Goal: Task Accomplishment & Management: Manage account settings

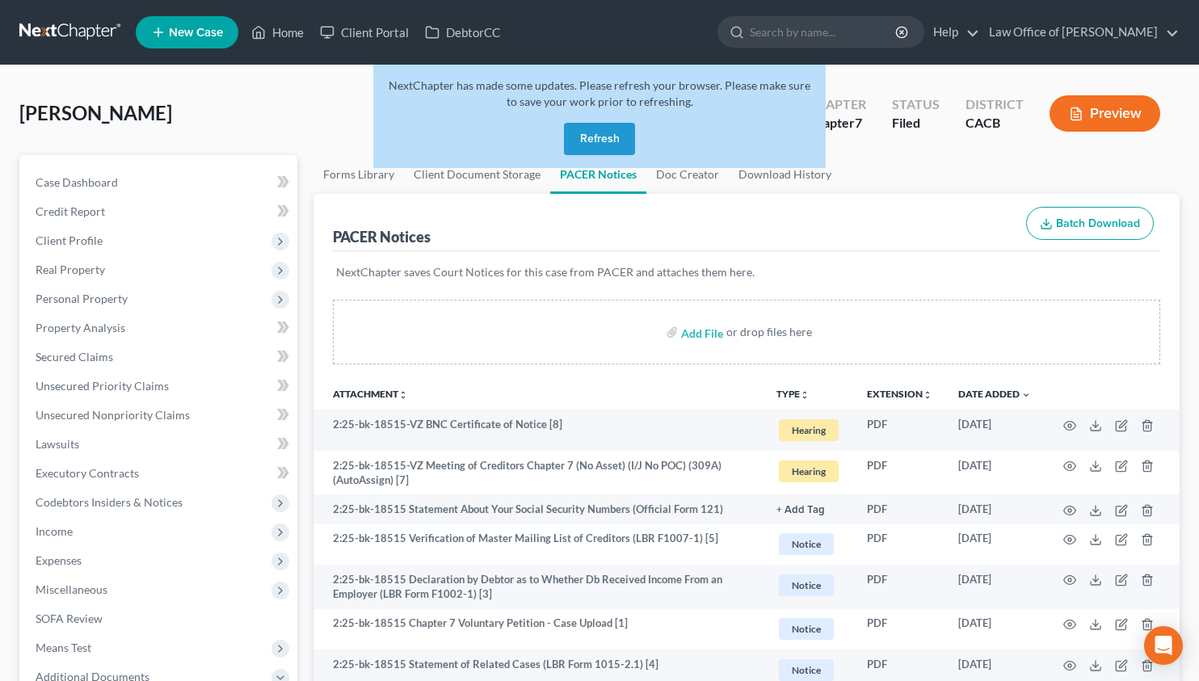
click at [600, 136] on button "Refresh" at bounding box center [599, 139] width 71 height 32
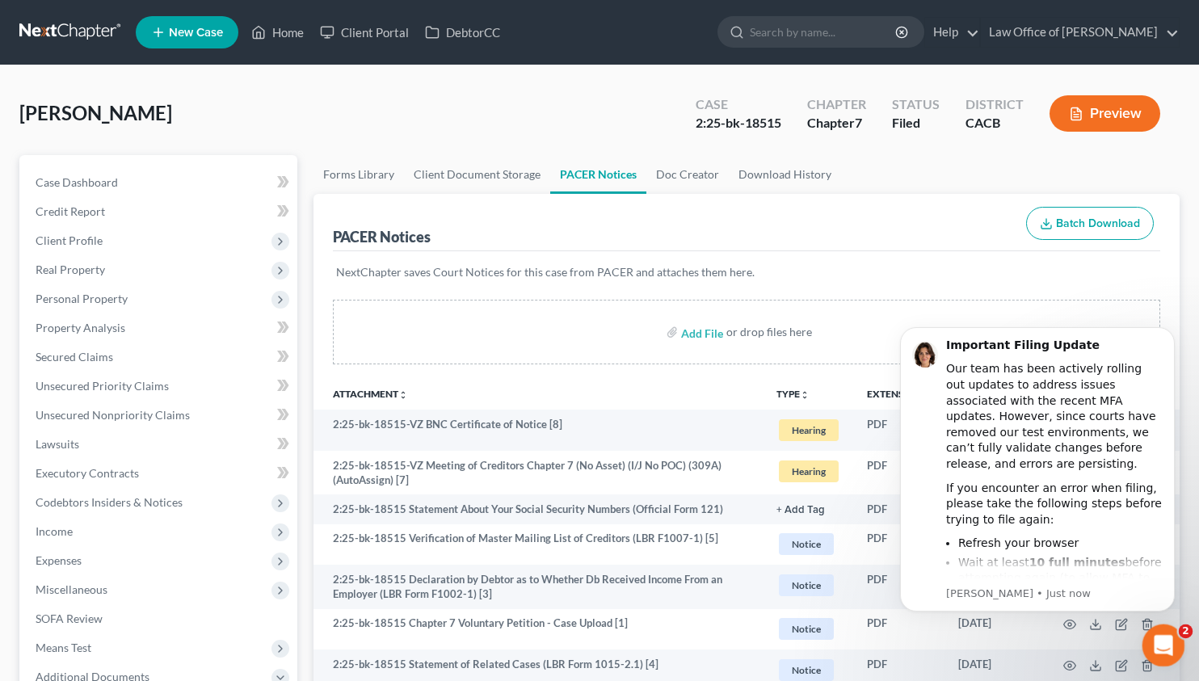
click at [1170, 644] on icon "Open Intercom Messenger" at bounding box center [1161, 643] width 27 height 27
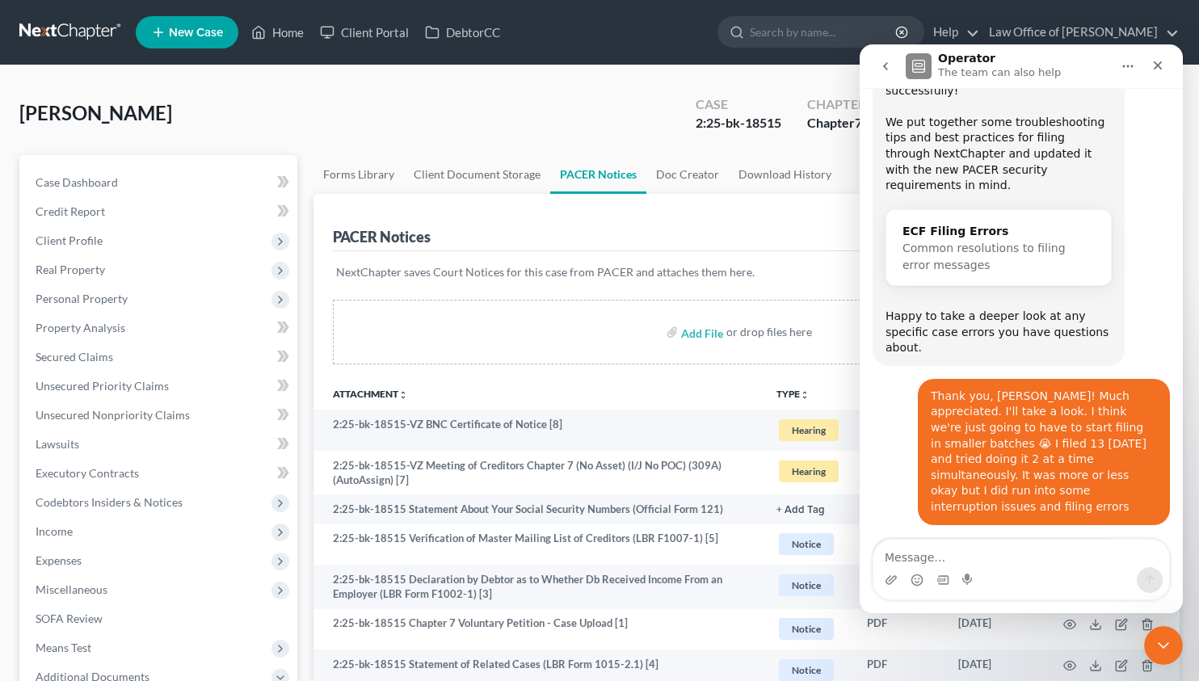
scroll to position [592, 0]
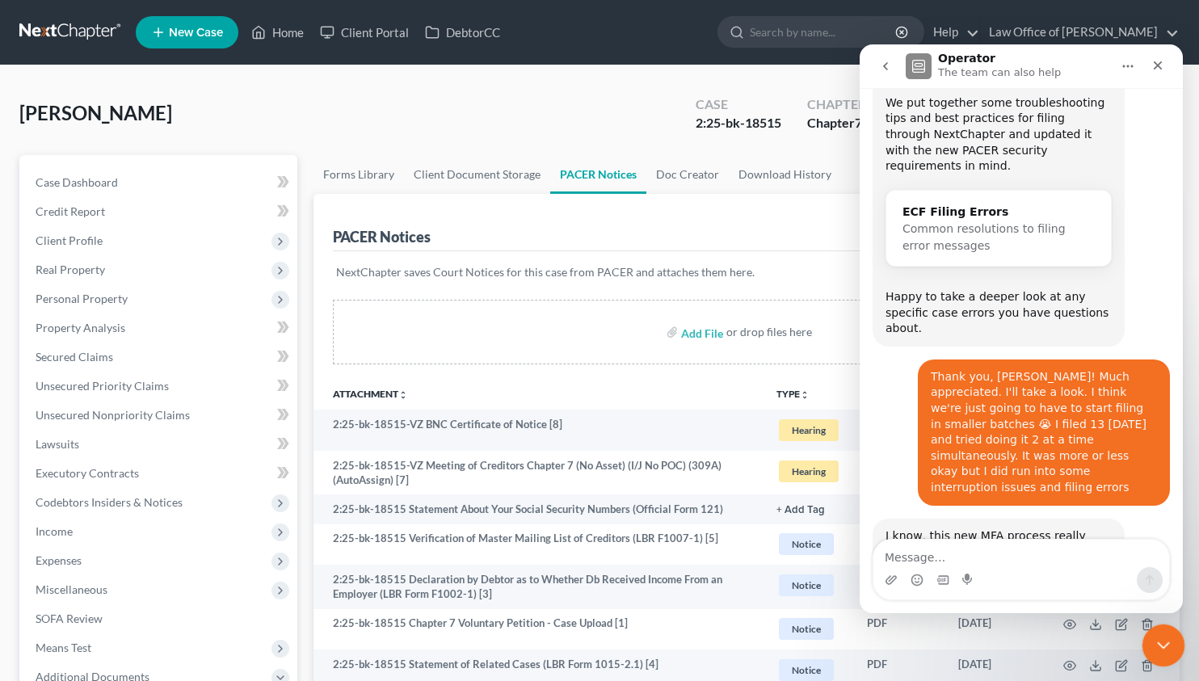
click at [1165, 634] on icon "Close Intercom Messenger" at bounding box center [1161, 643] width 19 height 19
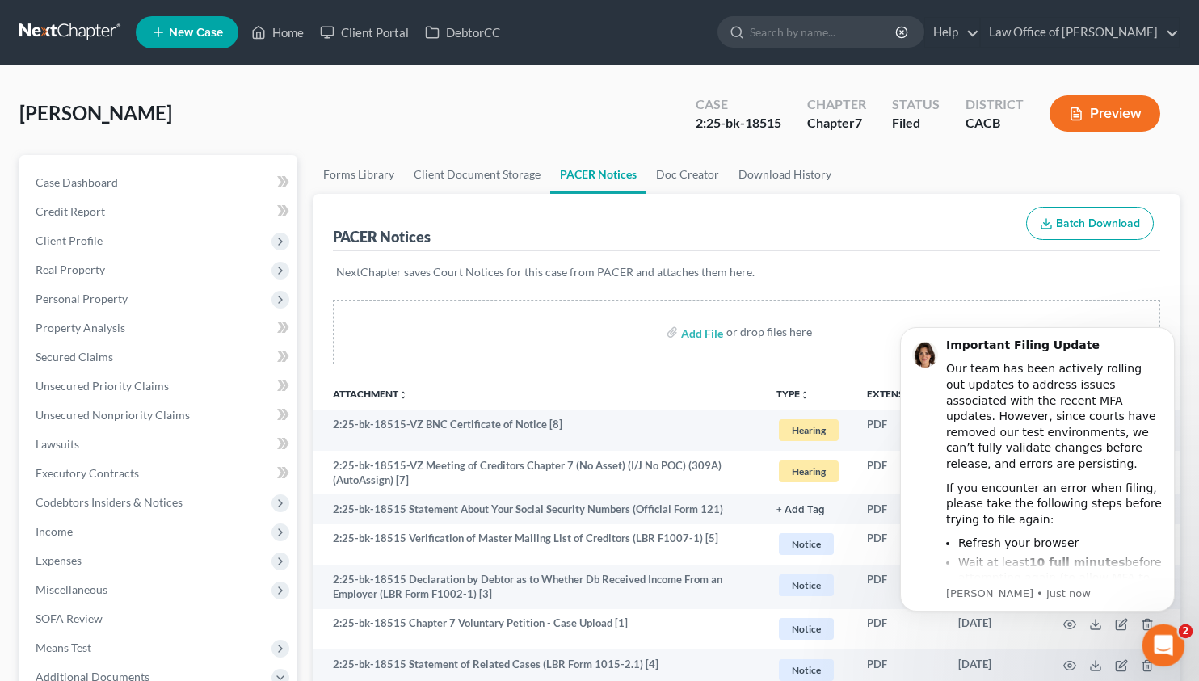
scroll to position [0, 0]
click at [1092, 530] on div "Important Filing Update Our team has been actively rolling out updates to addre…" at bounding box center [1054, 517] width 217 height 358
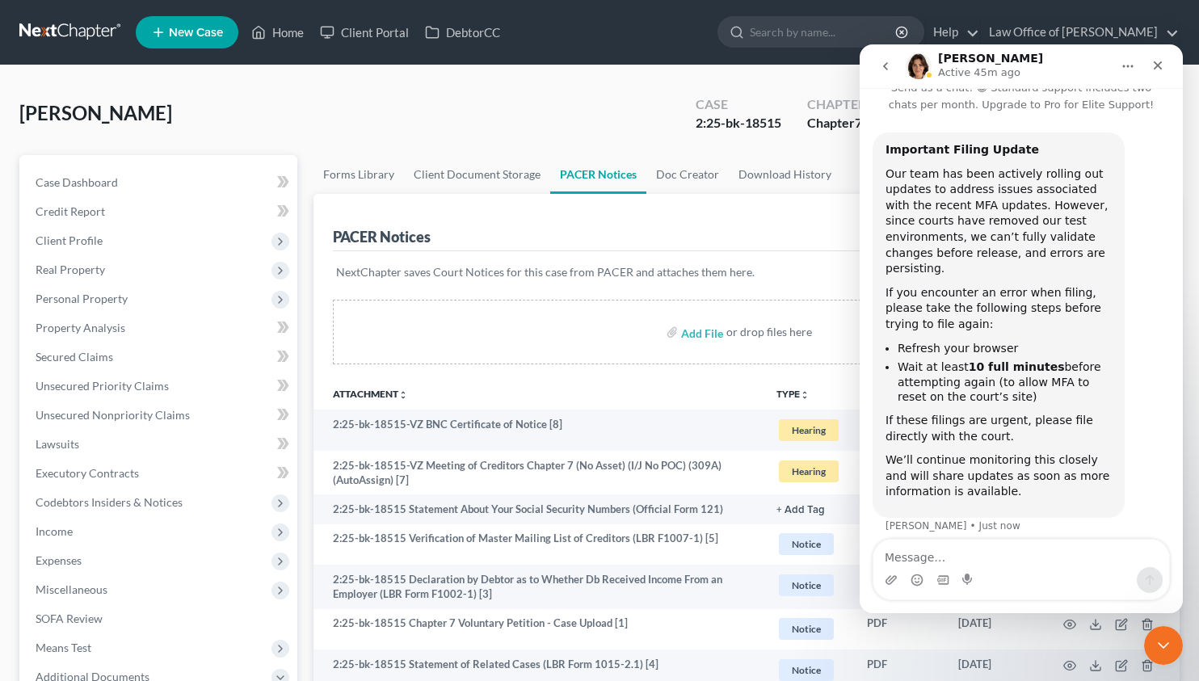
scroll to position [51, 0]
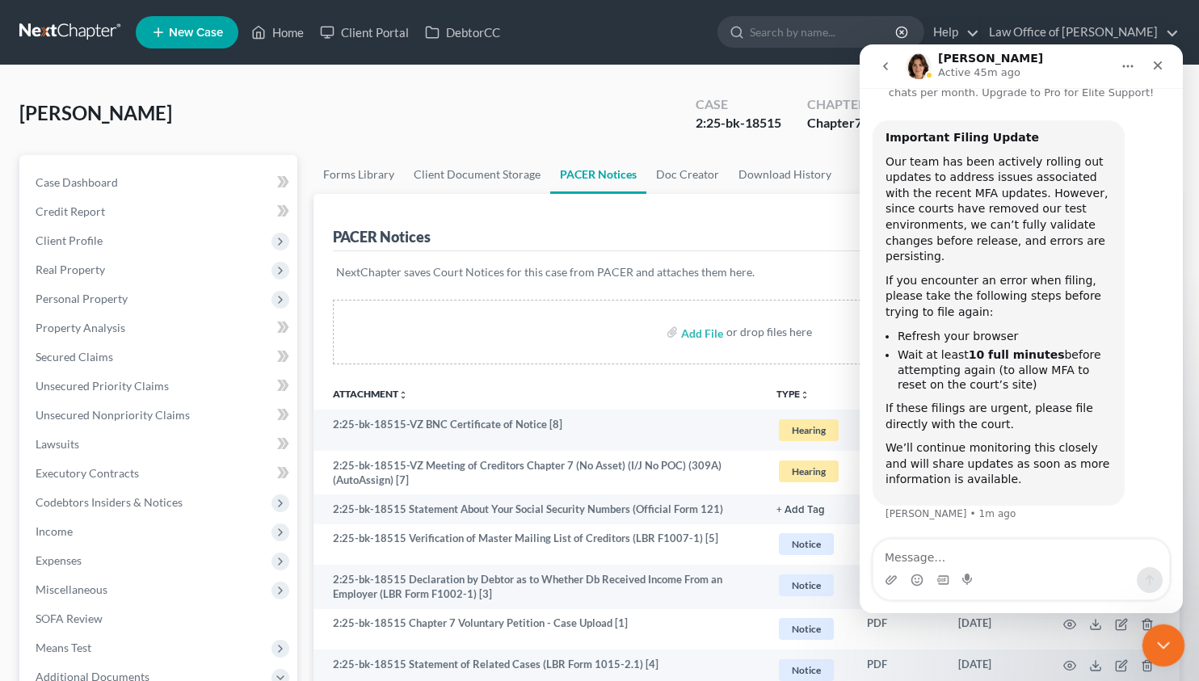
click at [1158, 648] on icon "Close Intercom Messenger" at bounding box center [1161, 643] width 19 height 19
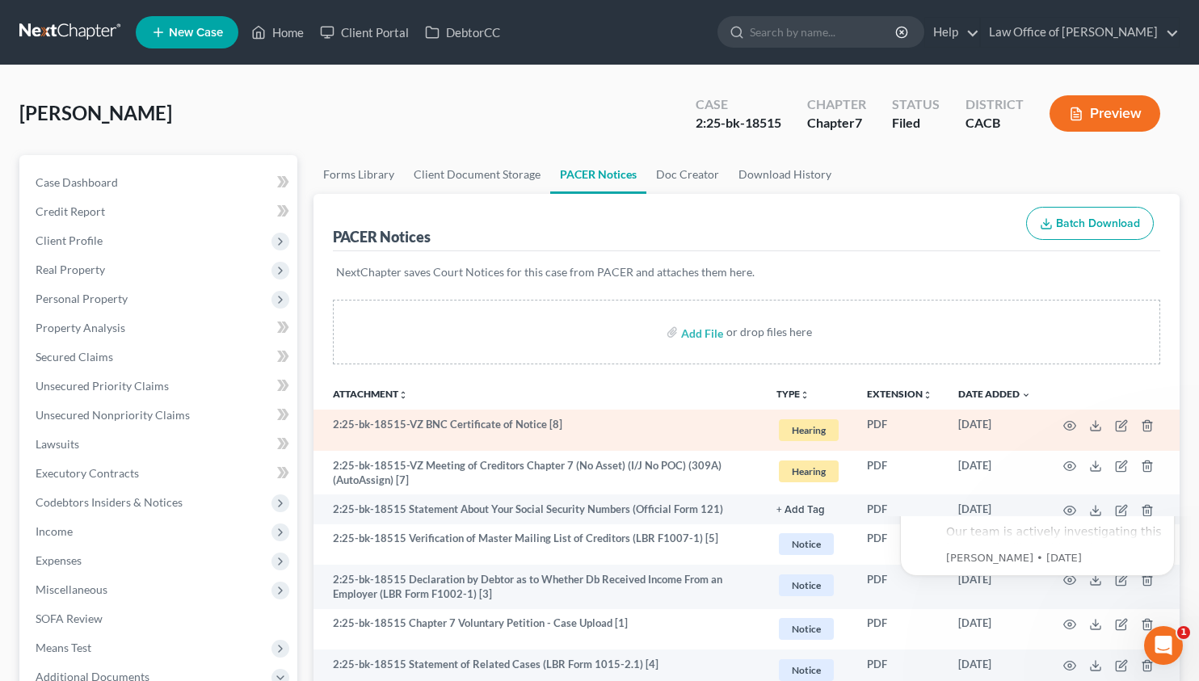
scroll to position [0, 0]
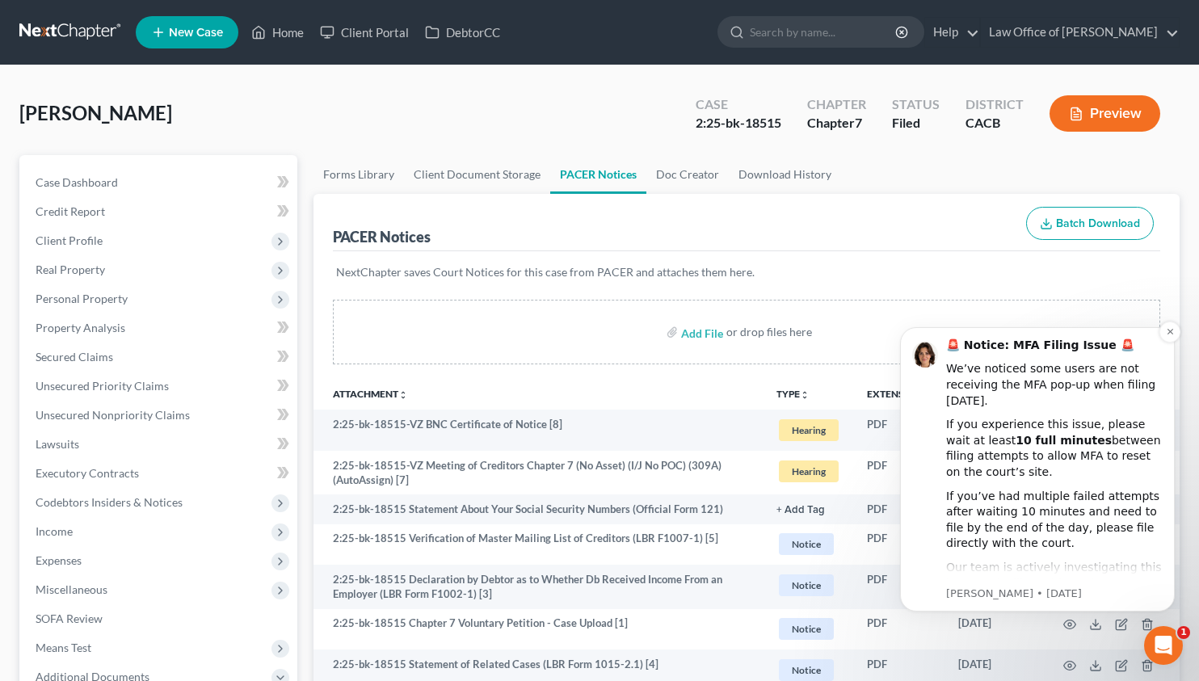
click at [1093, 471] on div "If you experience this issue, please wait at least 10 full minutes between fili…" at bounding box center [1054, 448] width 217 height 63
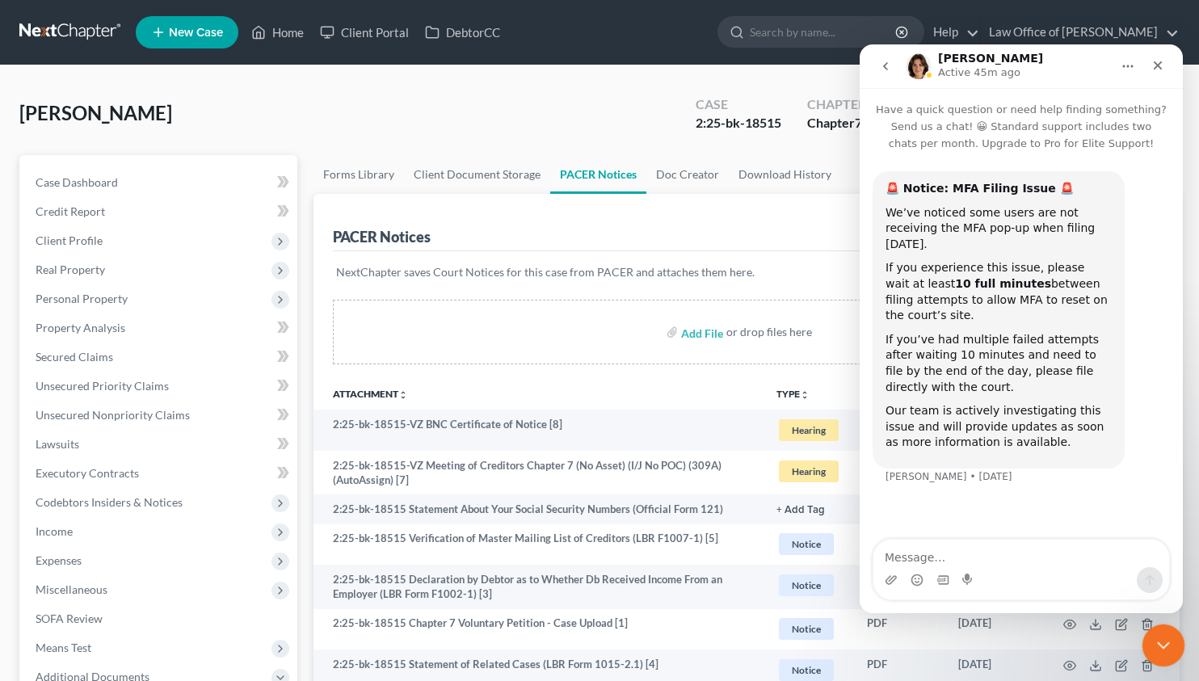
click at [1161, 639] on icon "Close Intercom Messenger" at bounding box center [1161, 643] width 19 height 19
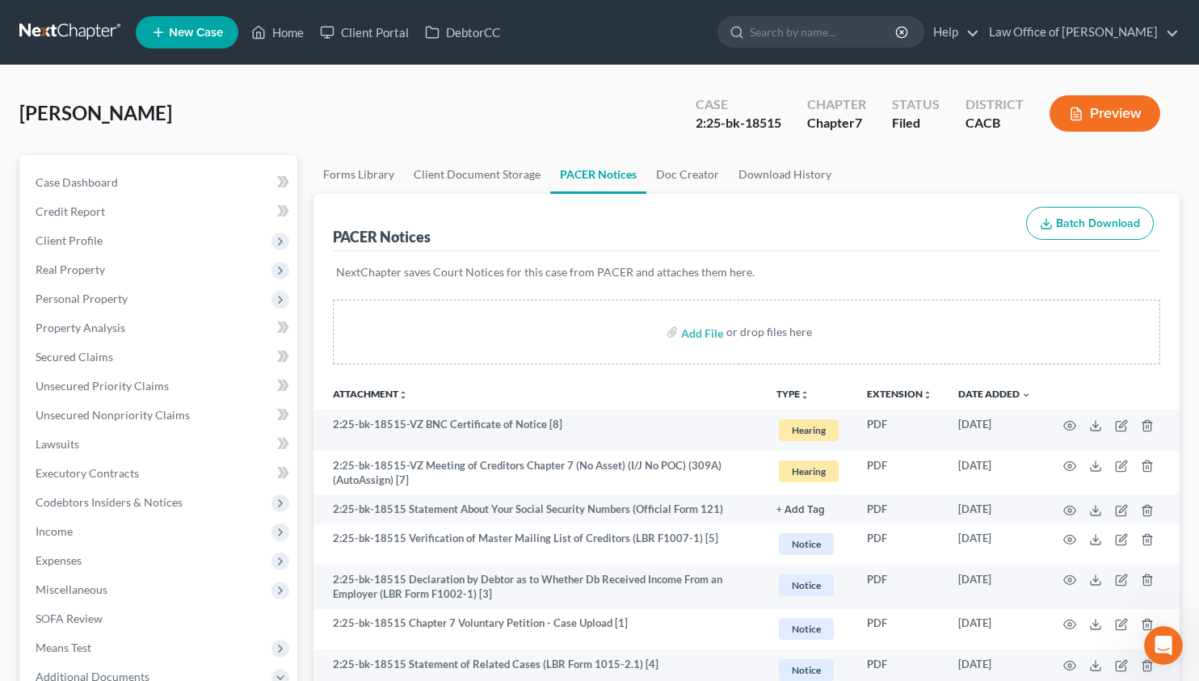
click at [76, 41] on link at bounding box center [70, 32] width 103 height 29
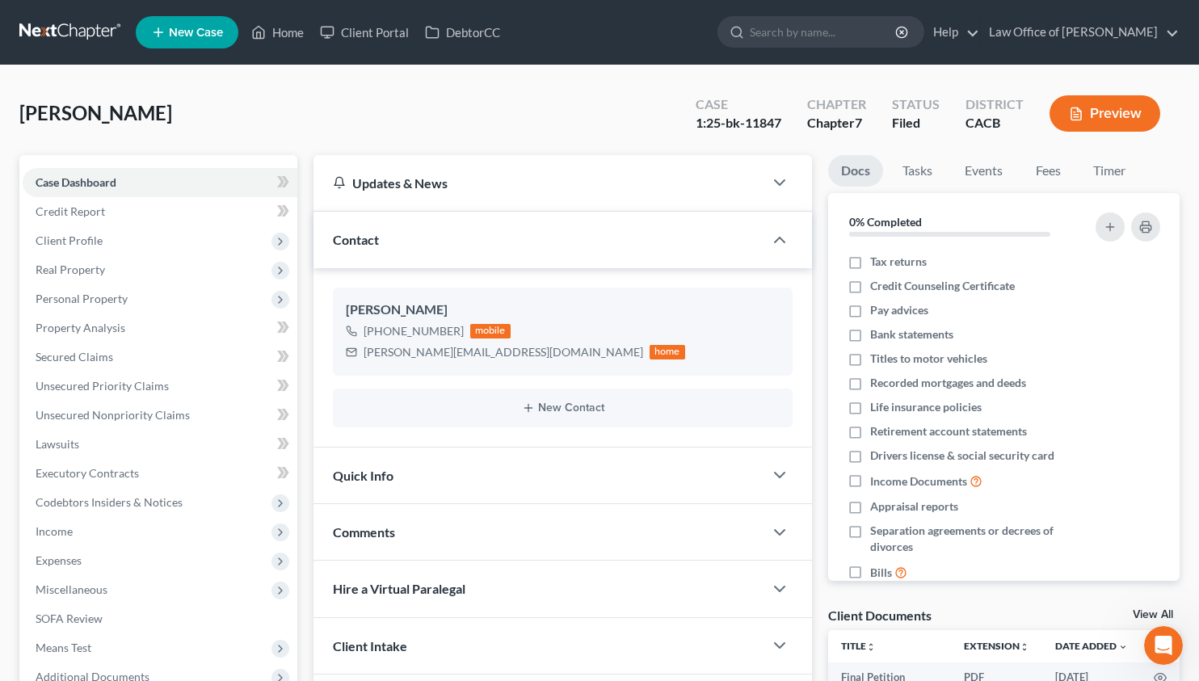
click at [52, 32] on link at bounding box center [70, 32] width 103 height 29
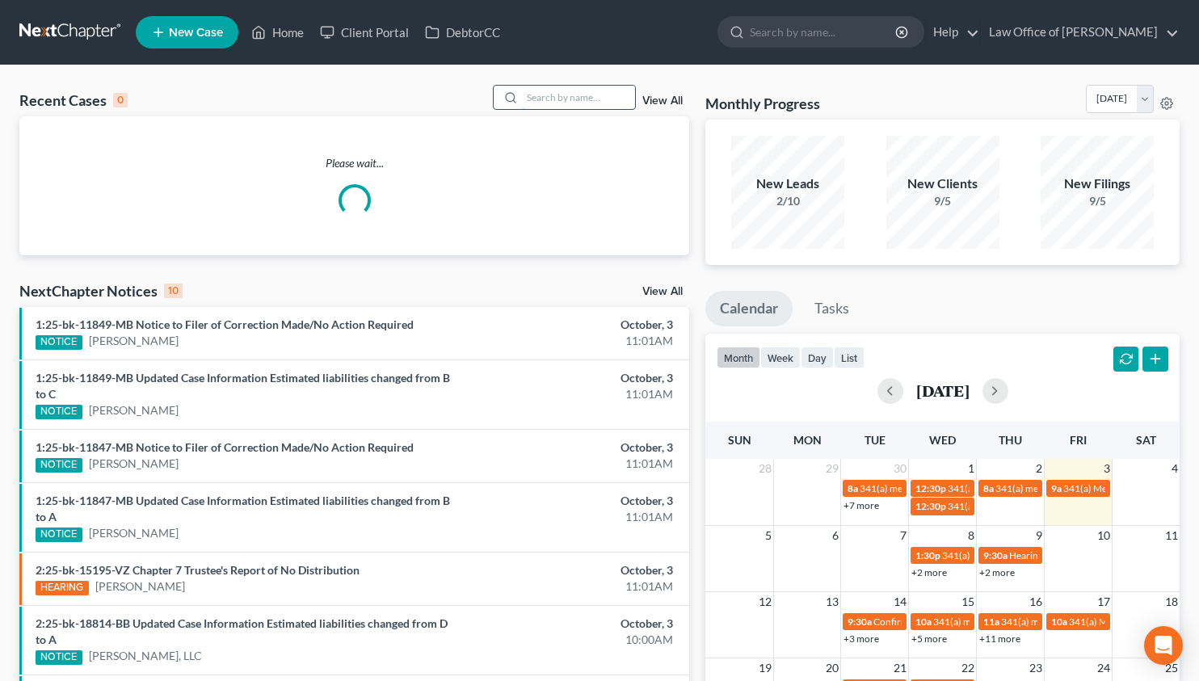
click at [546, 95] on input "search" at bounding box center [578, 97] width 113 height 23
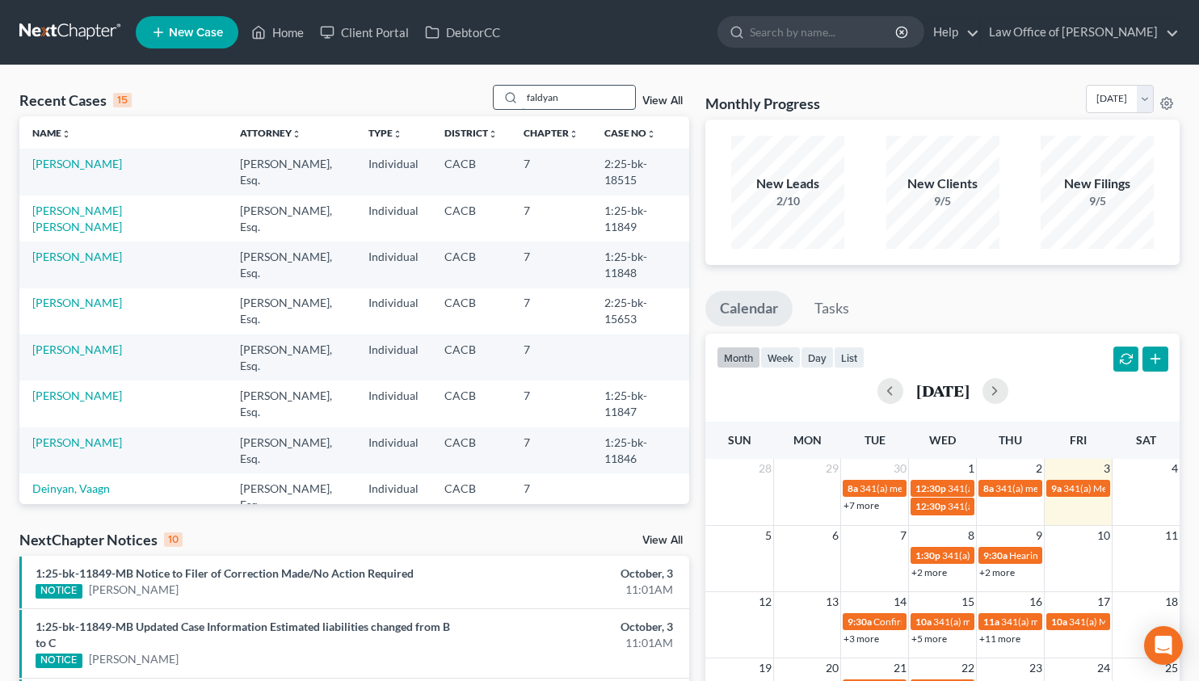
type input "faldyan"
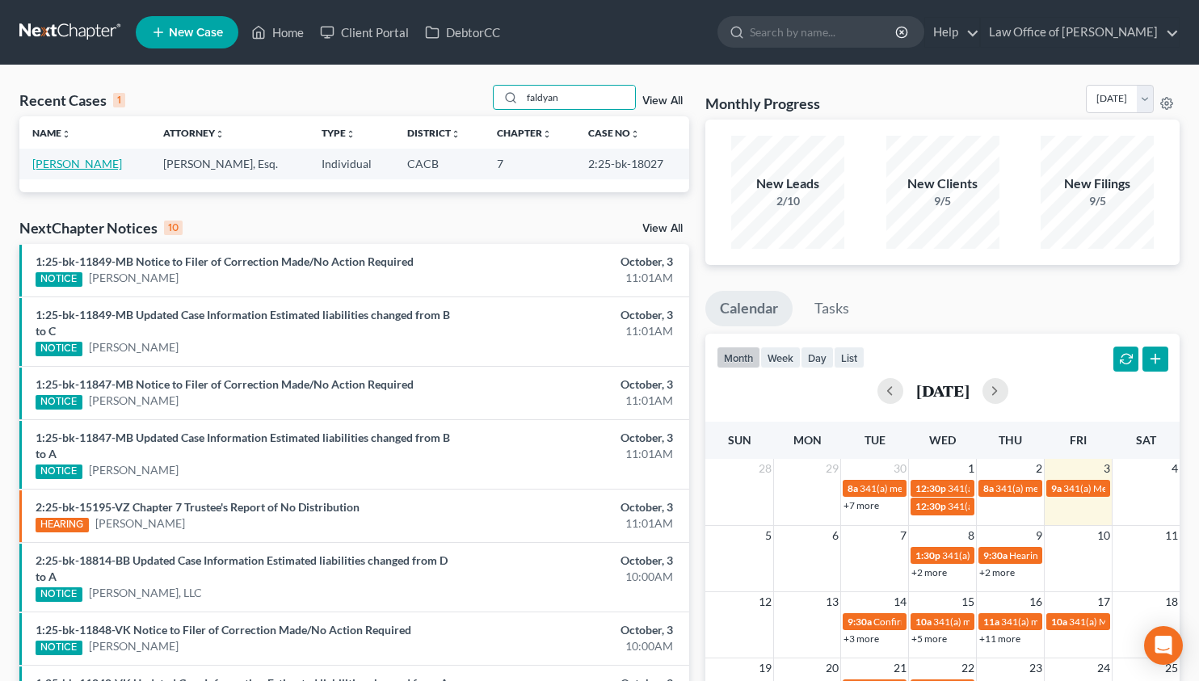
click at [73, 164] on link "[PERSON_NAME]" at bounding box center [77, 164] width 90 height 14
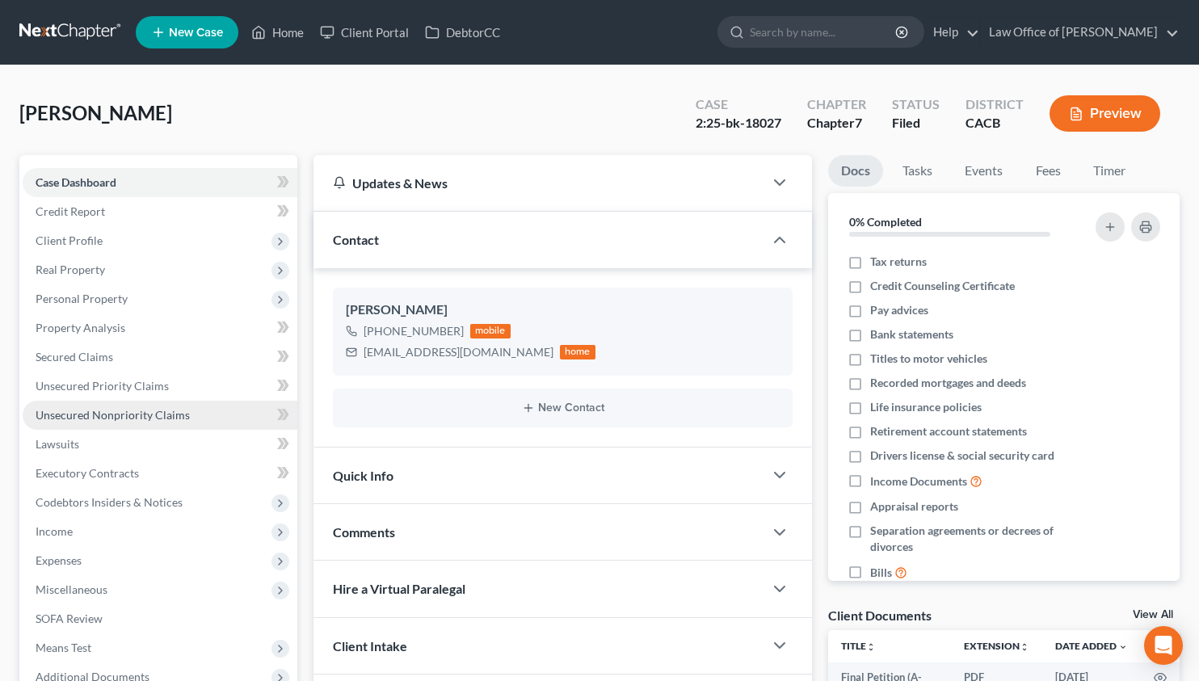
click at [155, 405] on link "Unsecured Nonpriority Claims" at bounding box center [160, 415] width 275 height 29
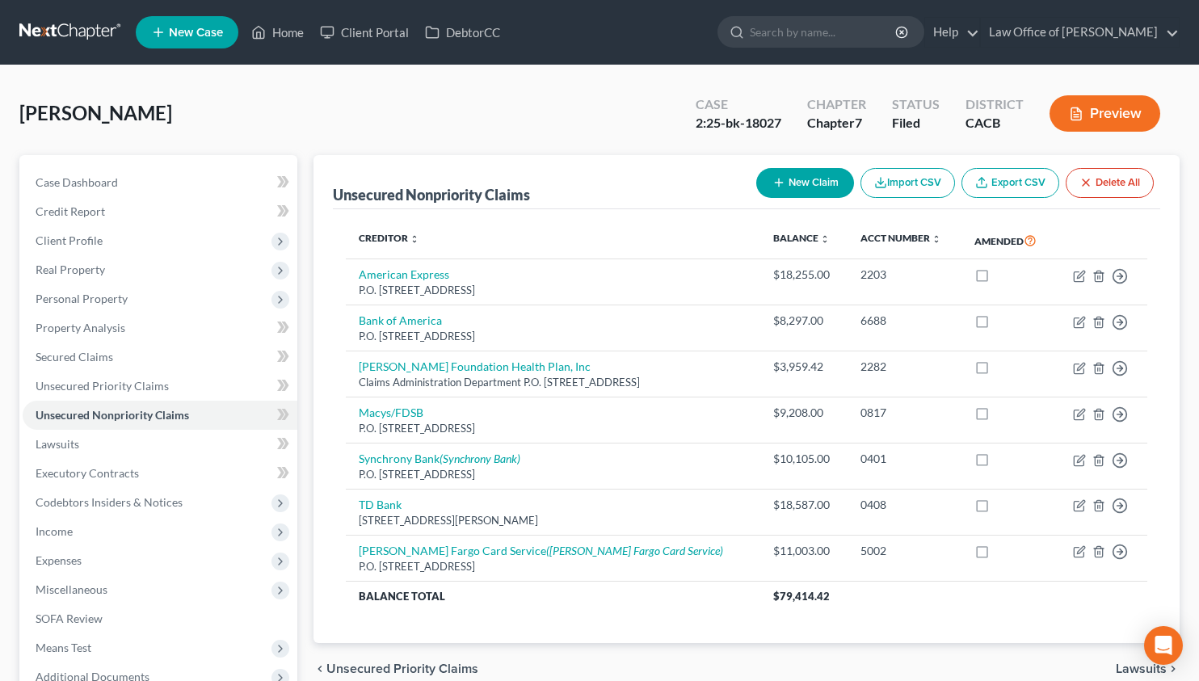
click at [57, 27] on link at bounding box center [70, 32] width 103 height 29
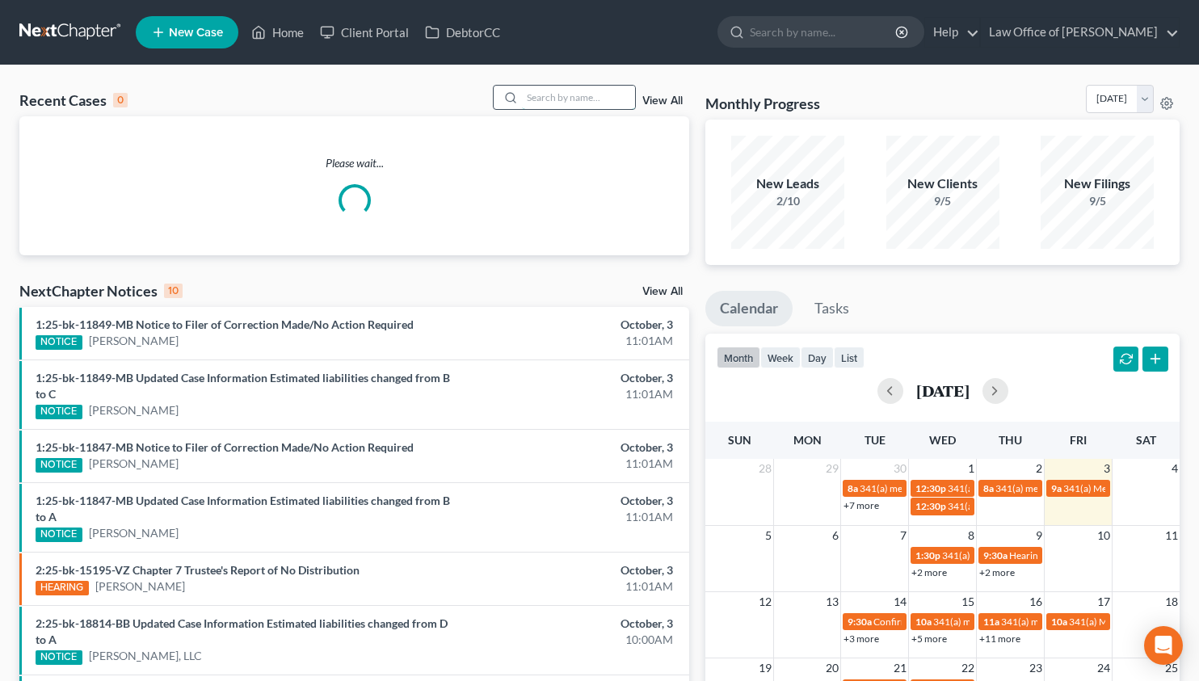
click at [577, 106] on input "search" at bounding box center [578, 97] width 113 height 23
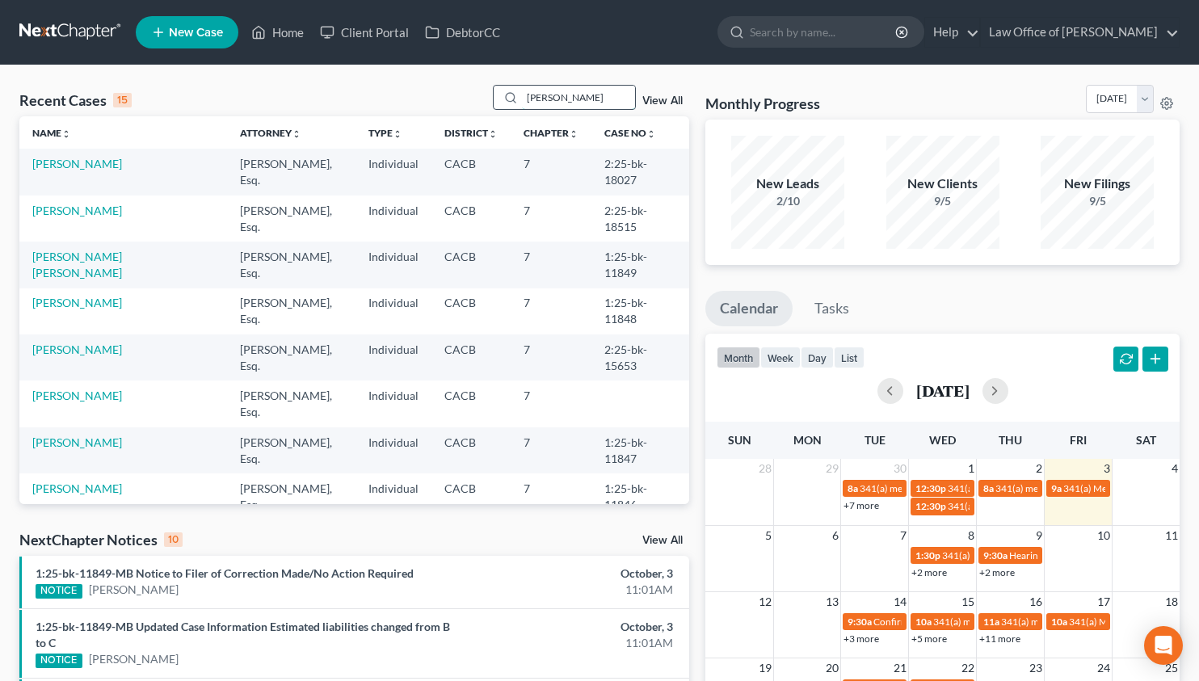
type input "[PERSON_NAME]"
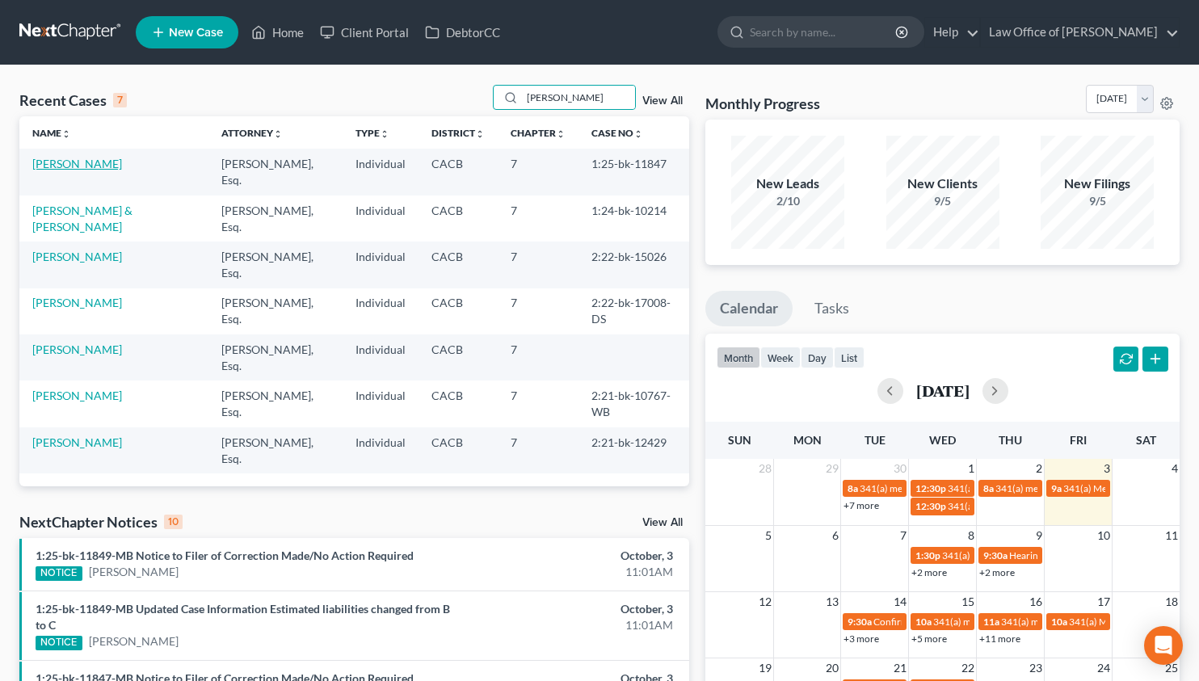
click at [73, 168] on link "[PERSON_NAME]" at bounding box center [77, 164] width 90 height 14
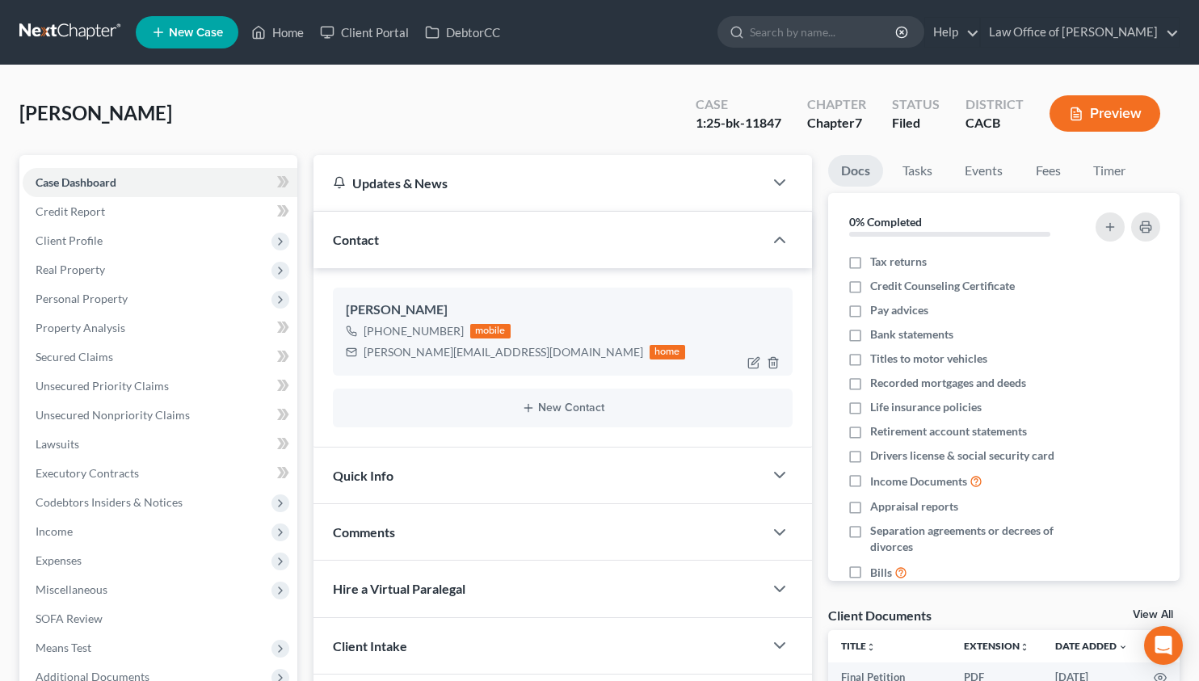
click at [435, 352] on div "[PERSON_NAME][EMAIL_ADDRESS][DOMAIN_NAME]" at bounding box center [504, 352] width 280 height 16
click at [435, 352] on div "joseph.gol.2012@gmail.com" at bounding box center [504, 352] width 280 height 16
copy div "joseph.gol.2012@gmail.com"
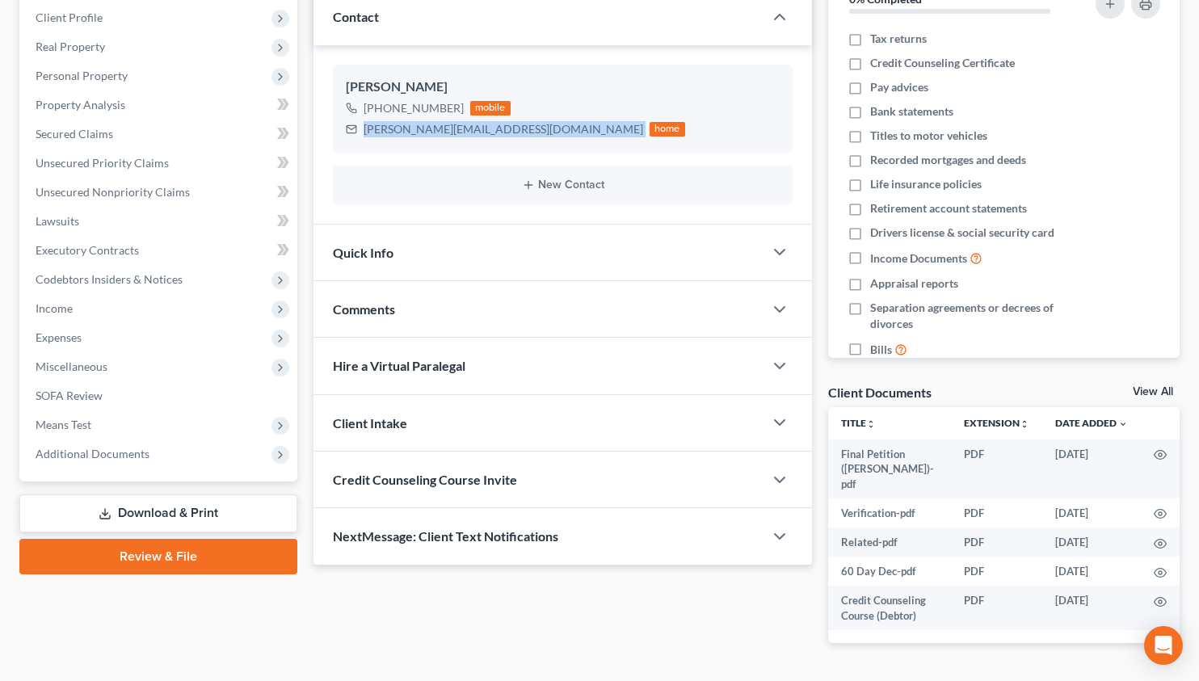
scroll to position [256, 0]
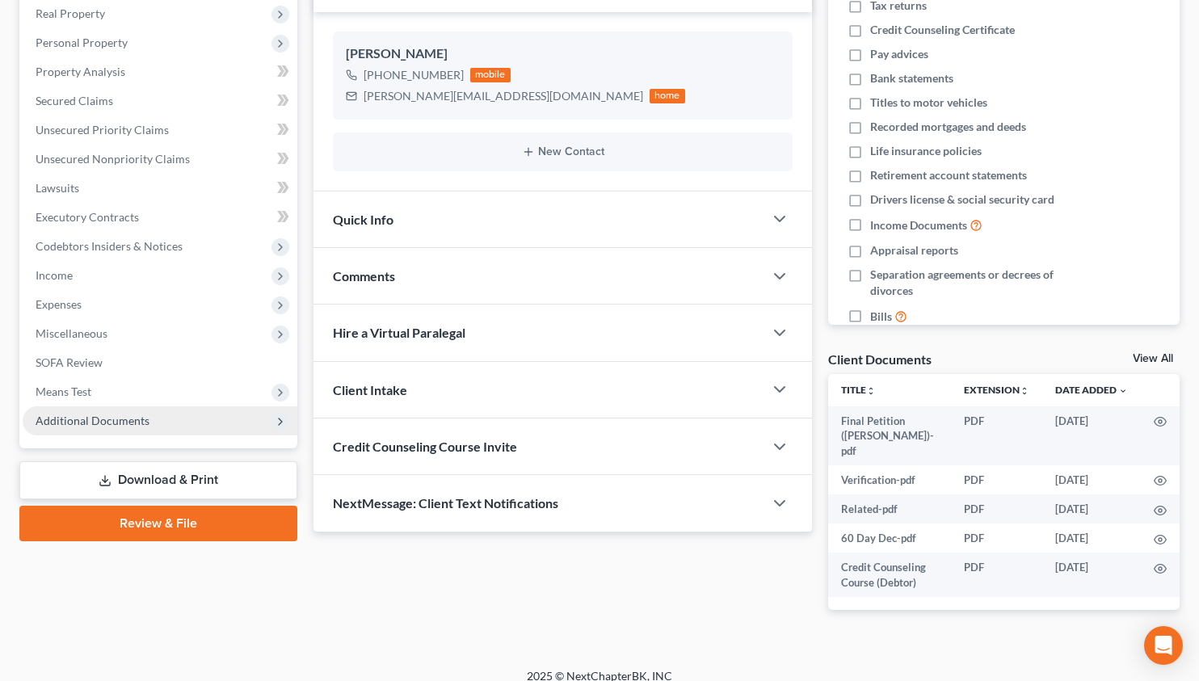
click at [149, 424] on span "Additional Documents" at bounding box center [160, 421] width 275 height 29
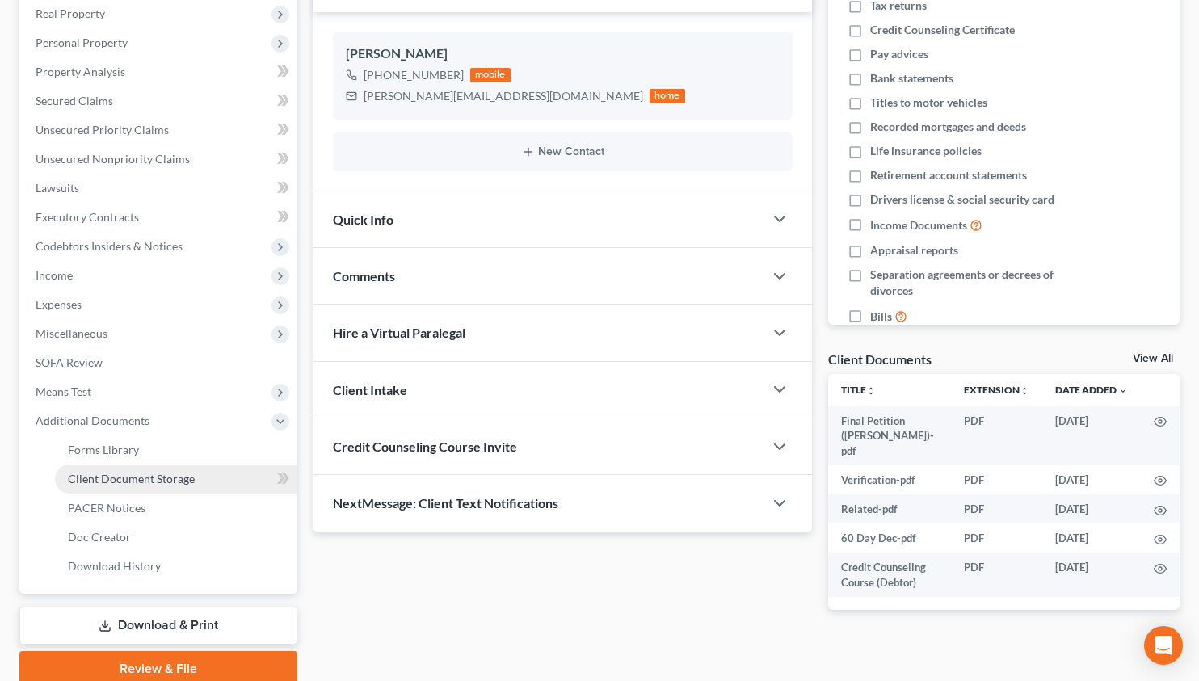
click at [153, 478] on span "Client Document Storage" at bounding box center [131, 479] width 127 height 14
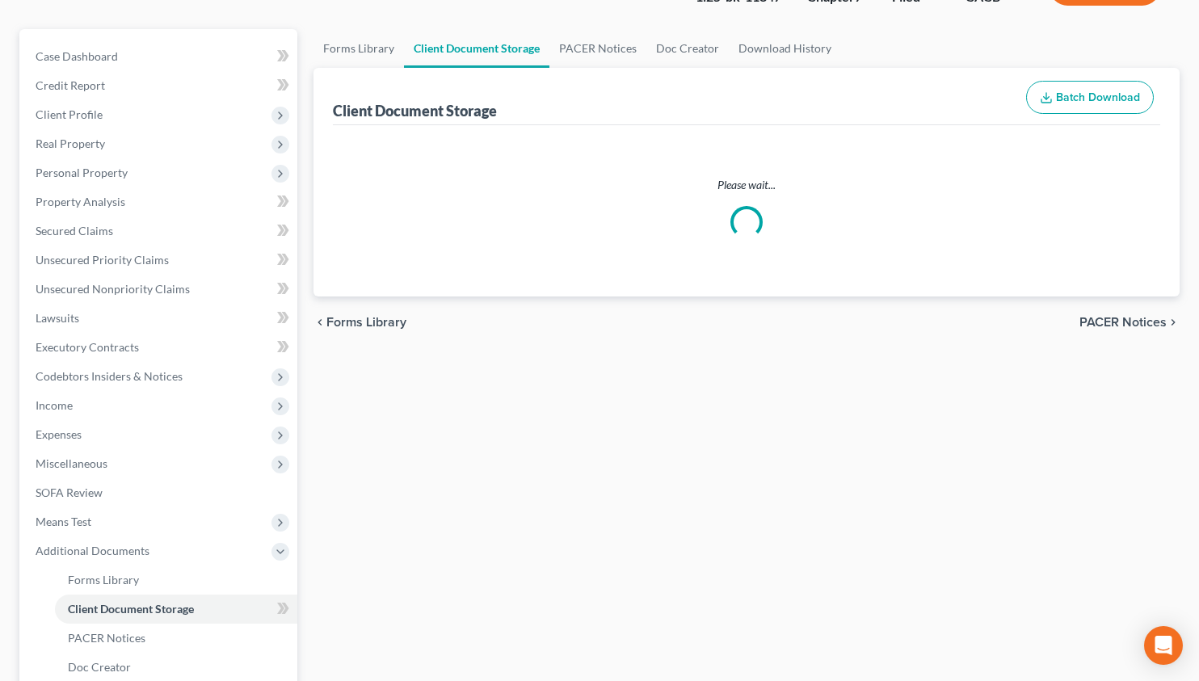
select select "30"
select select "65"
select select "72"
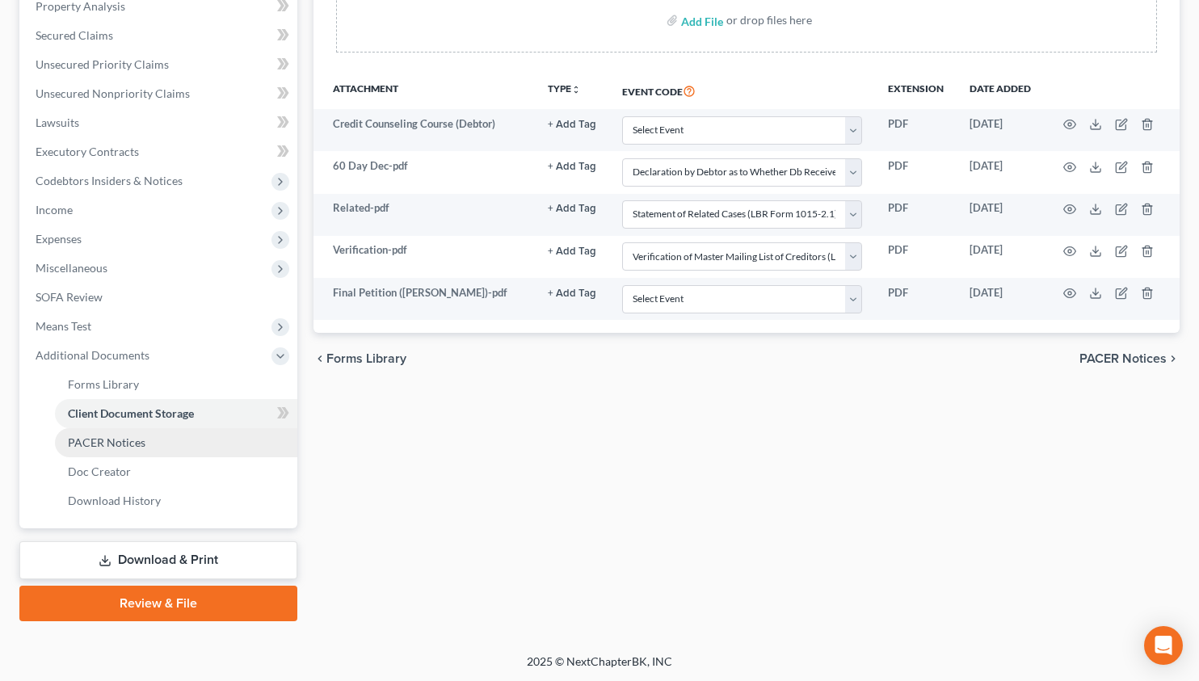
click at [112, 437] on span "PACER Notices" at bounding box center [107, 443] width 78 height 14
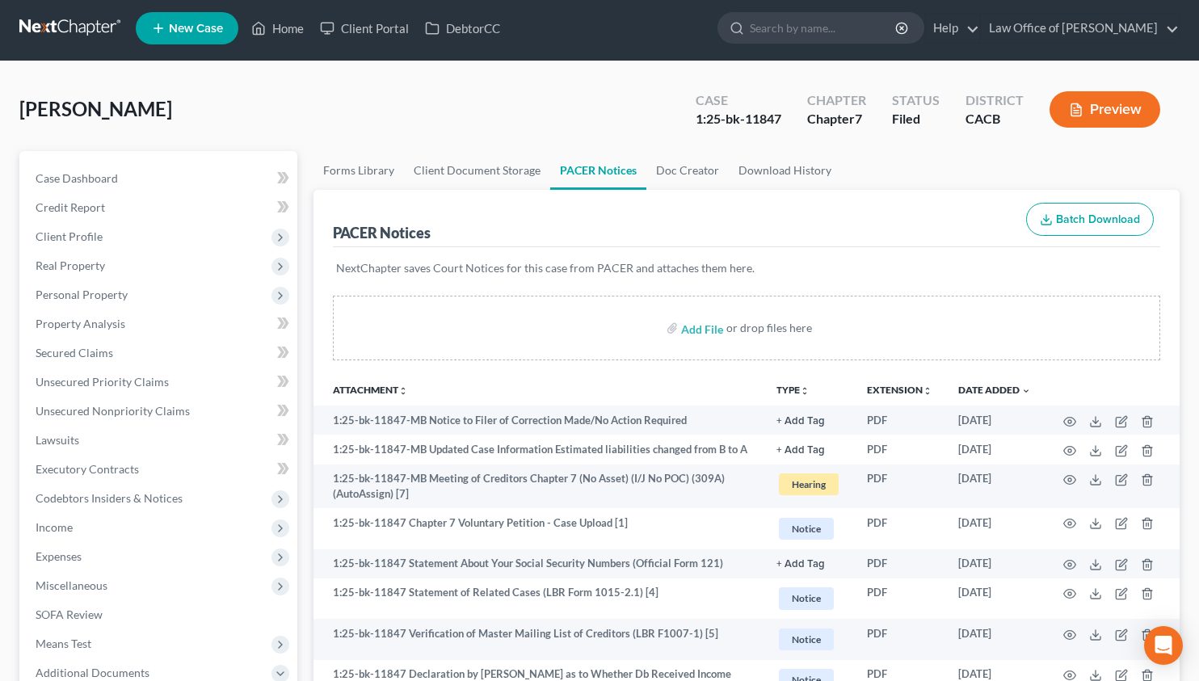
scroll to position [322, 0]
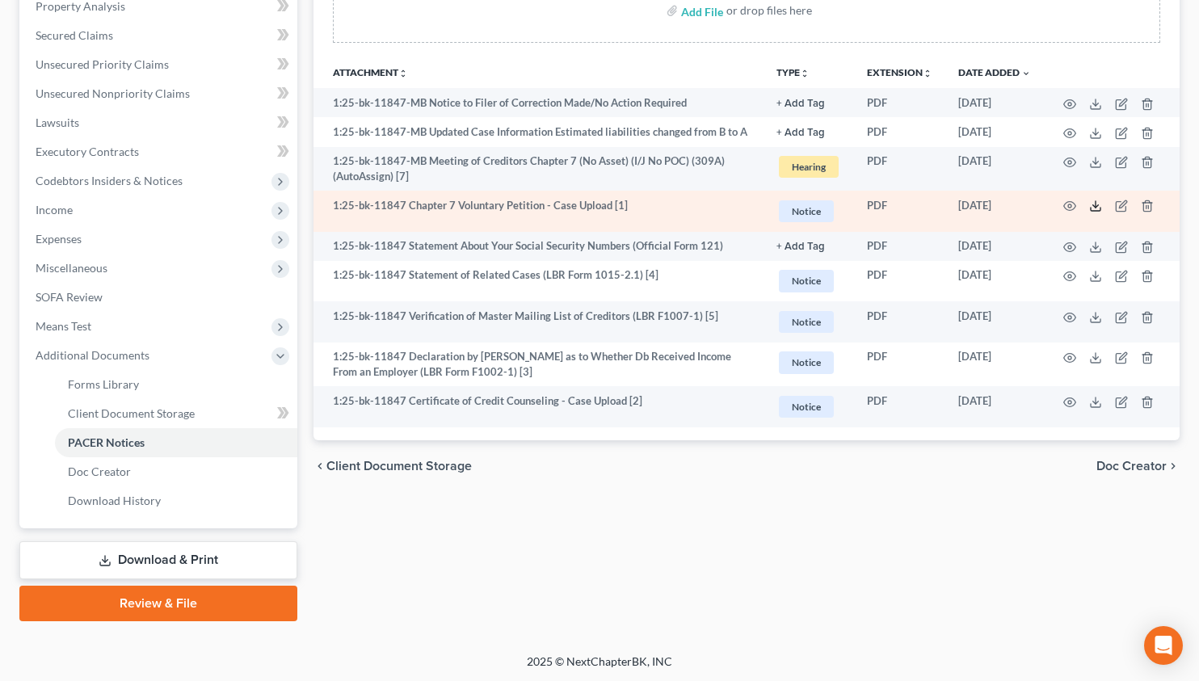
click at [1098, 204] on icon at bounding box center [1095, 206] width 13 height 13
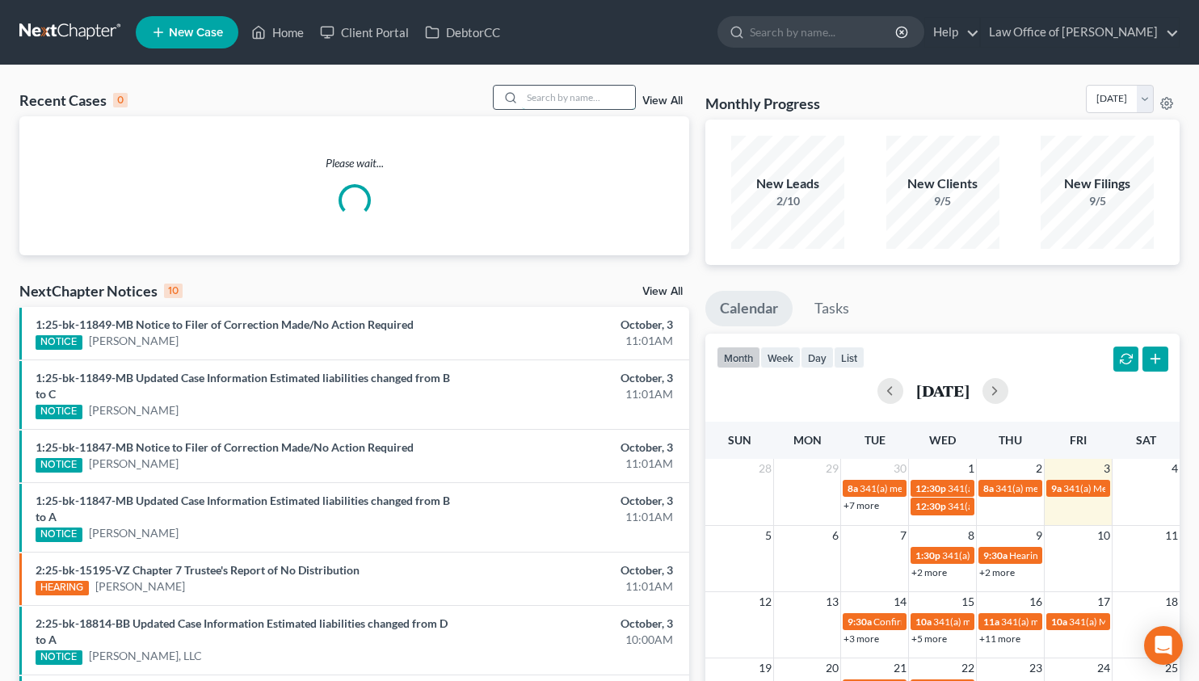
click at [592, 94] on input "search" at bounding box center [578, 97] width 113 height 23
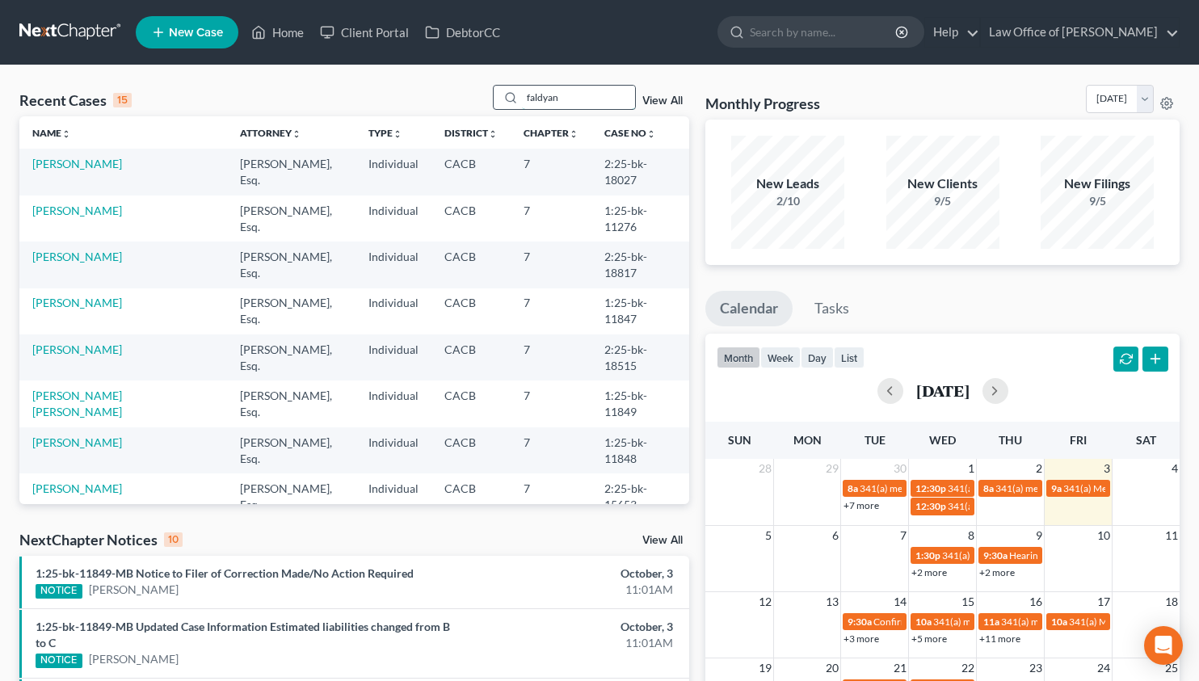
type input "faldyan"
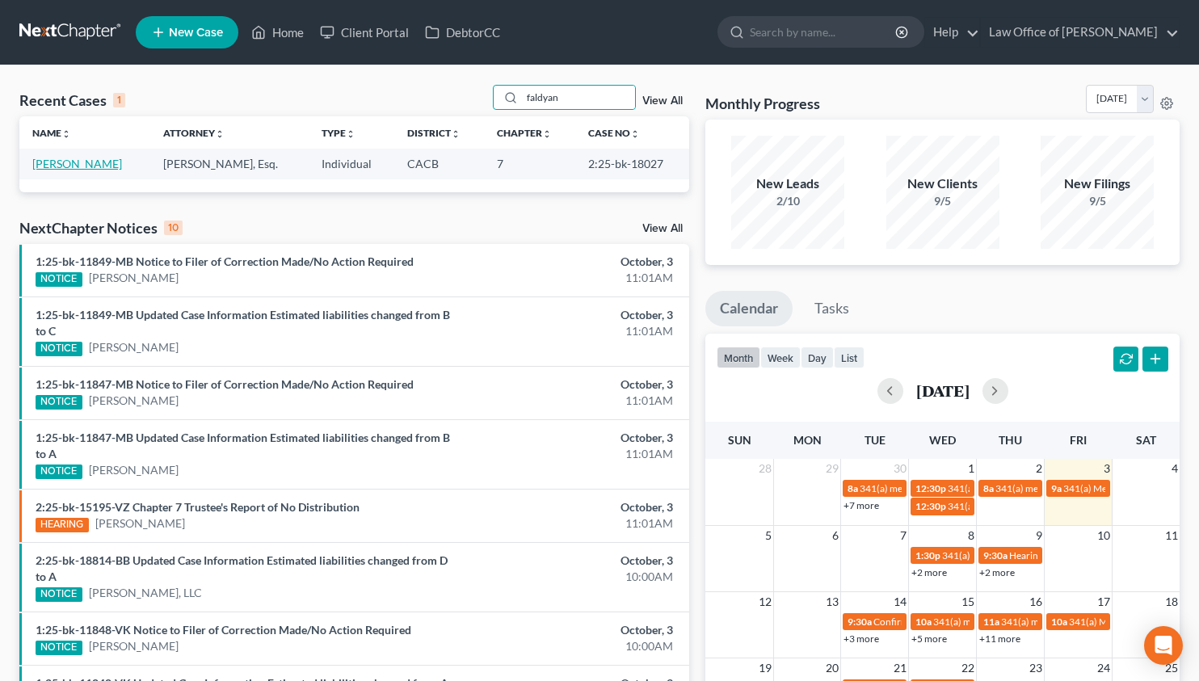
click at [65, 164] on link "[PERSON_NAME]" at bounding box center [77, 164] width 90 height 14
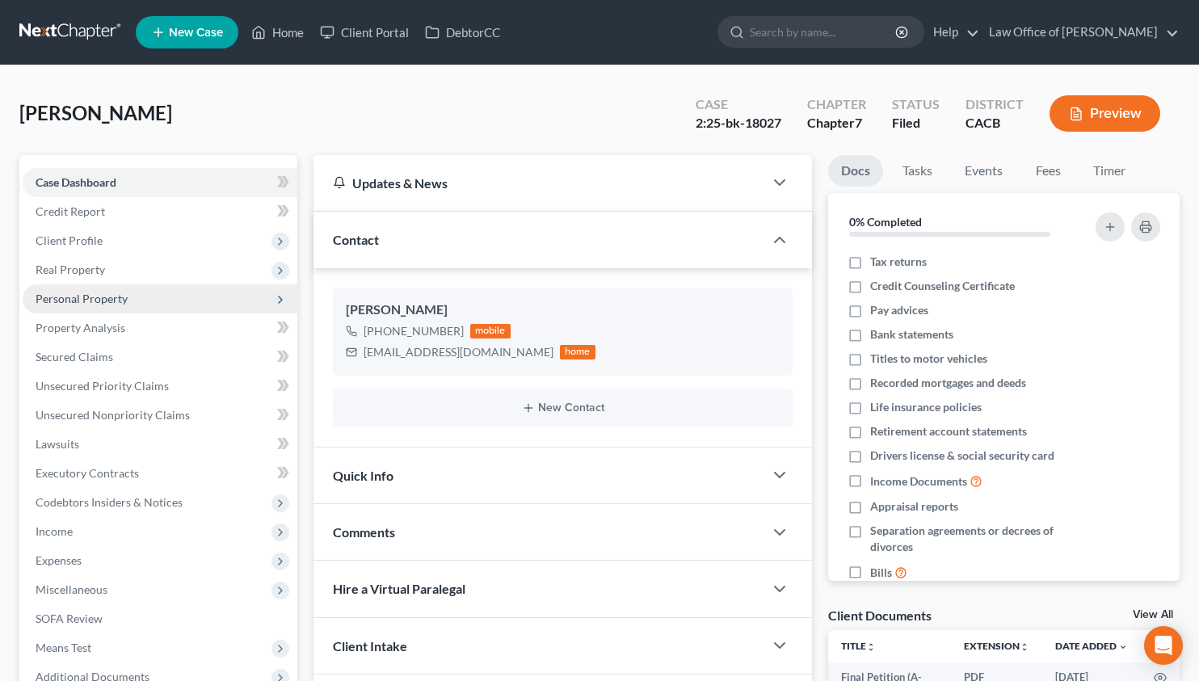
click at [125, 302] on span "Personal Property" at bounding box center [82, 299] width 92 height 14
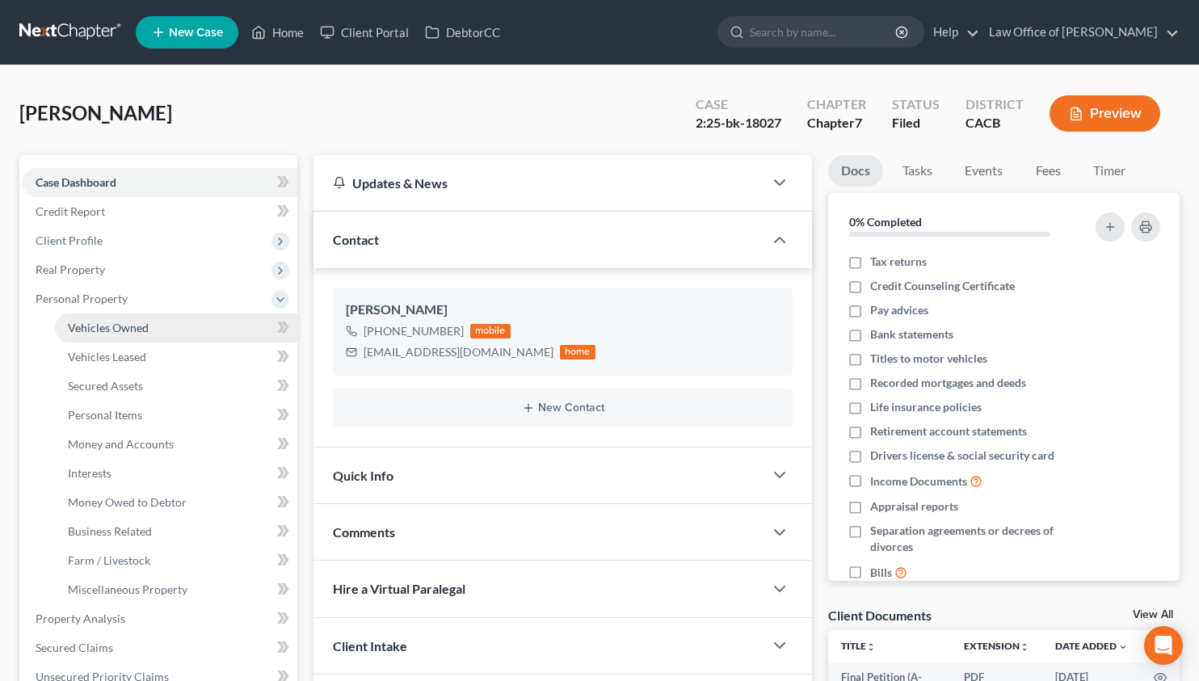
click at [138, 331] on span "Vehicles Owned" at bounding box center [108, 328] width 81 height 14
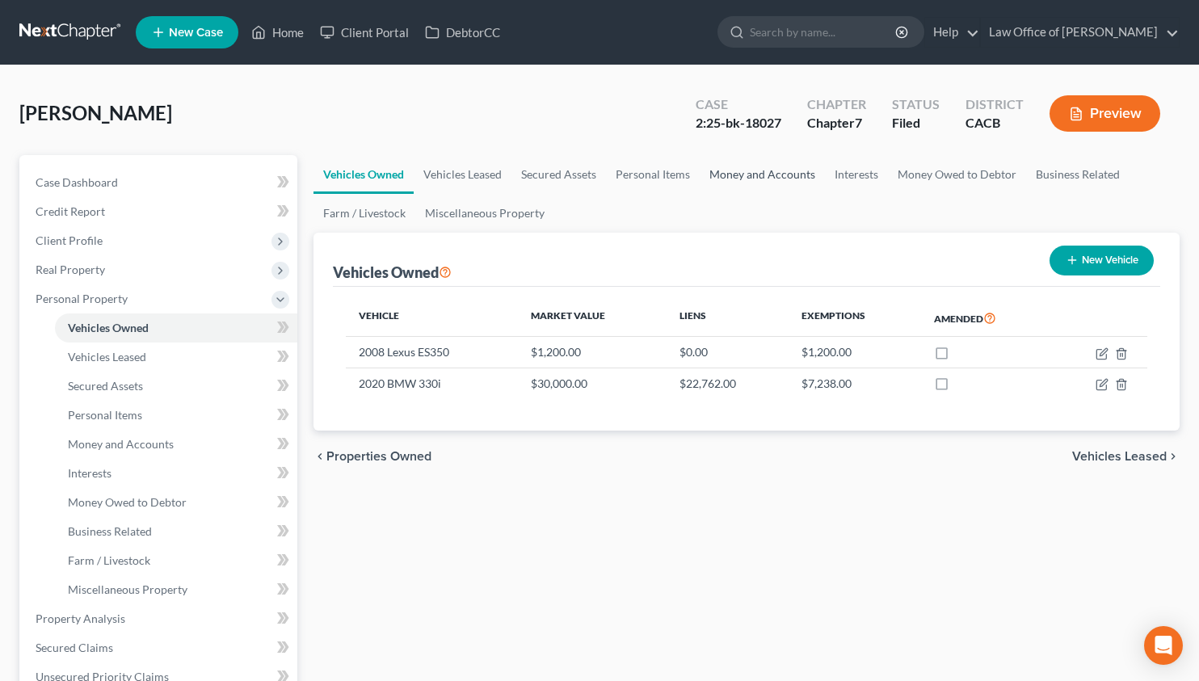
click at [764, 175] on link "Money and Accounts" at bounding box center [762, 174] width 125 height 39
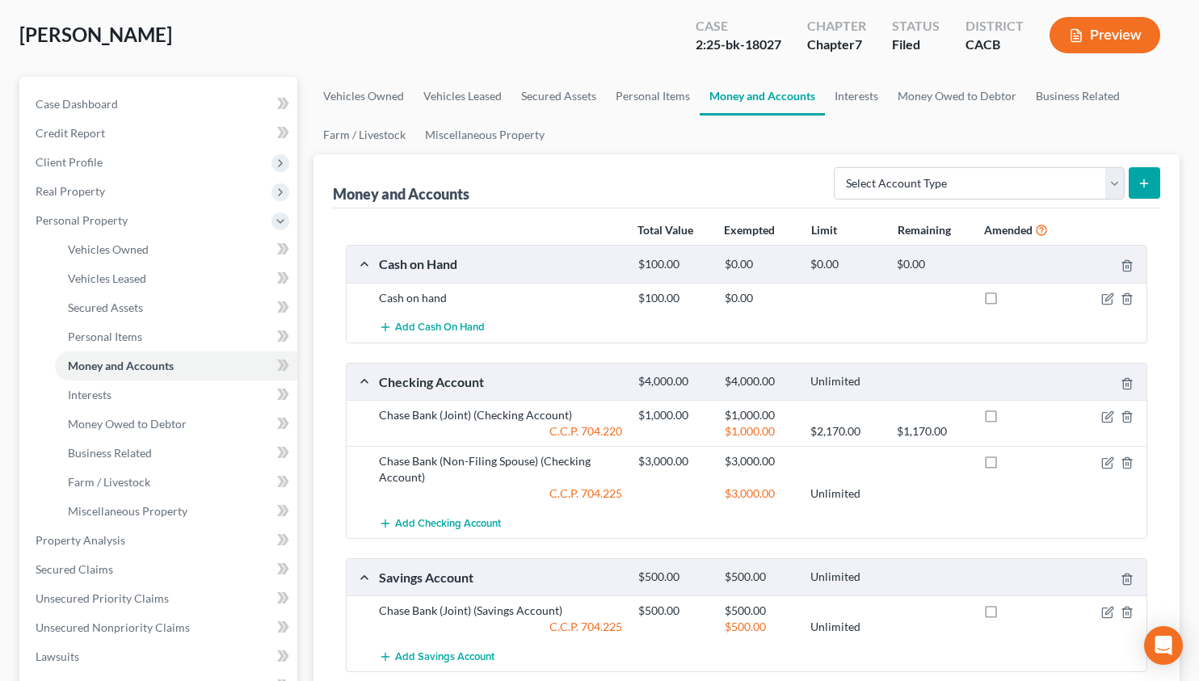
scroll to position [91, 0]
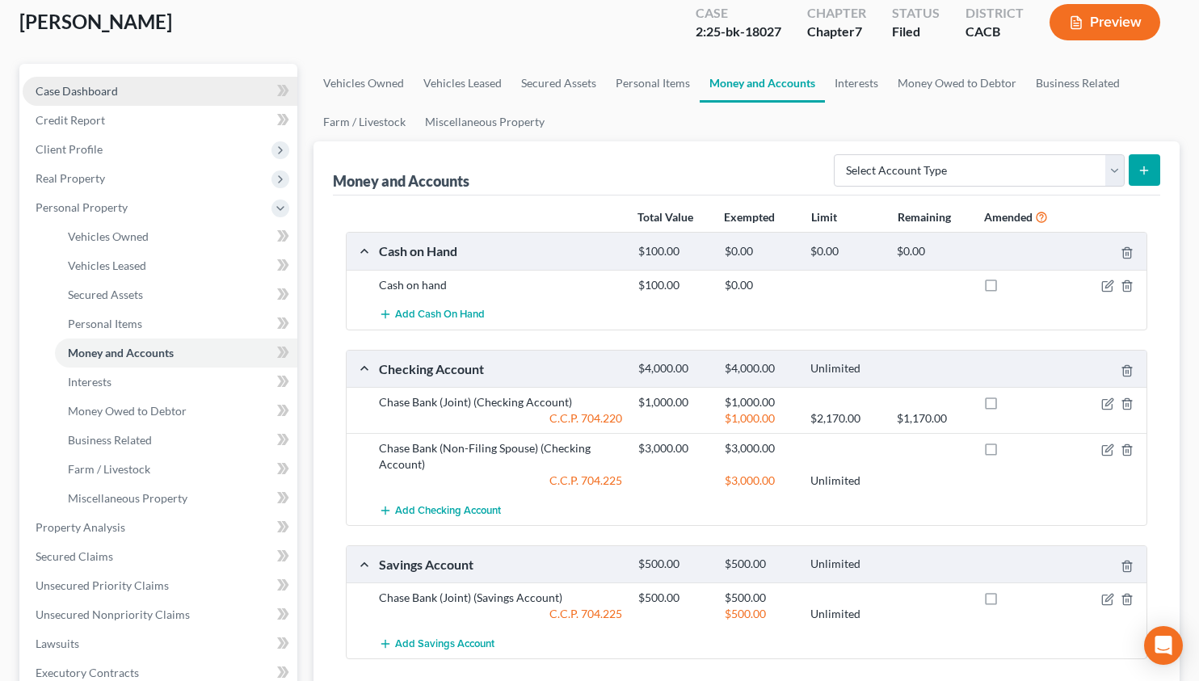
click at [157, 92] on link "Case Dashboard" at bounding box center [160, 91] width 275 height 29
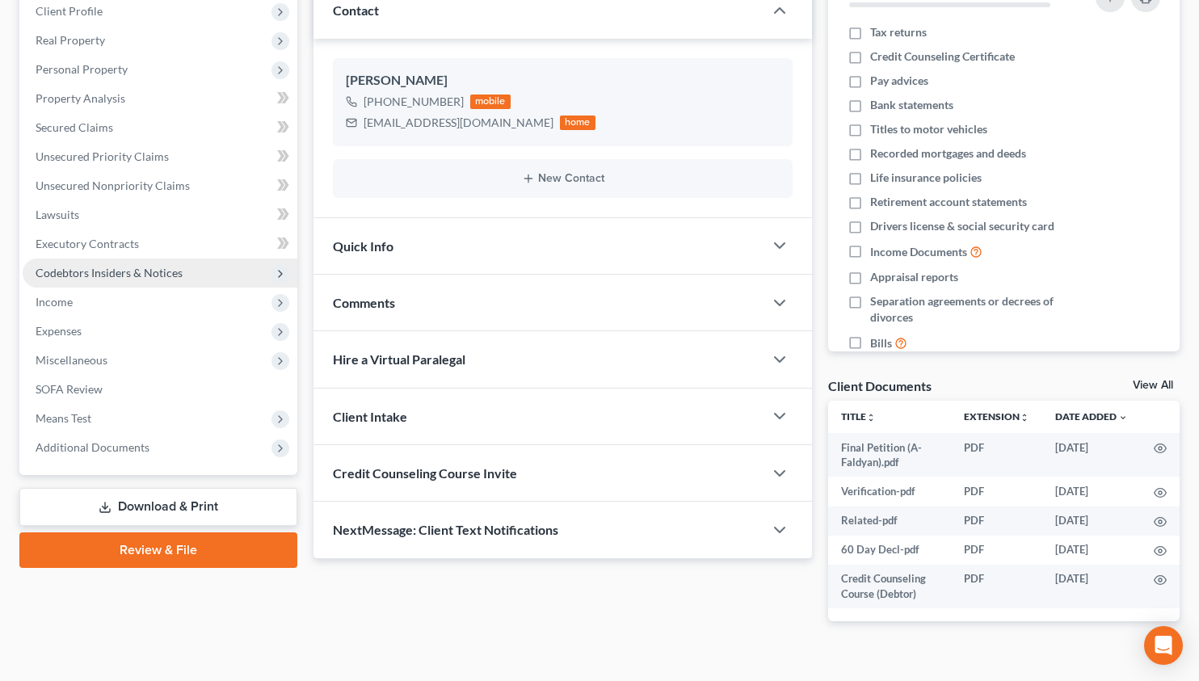
scroll to position [256, 0]
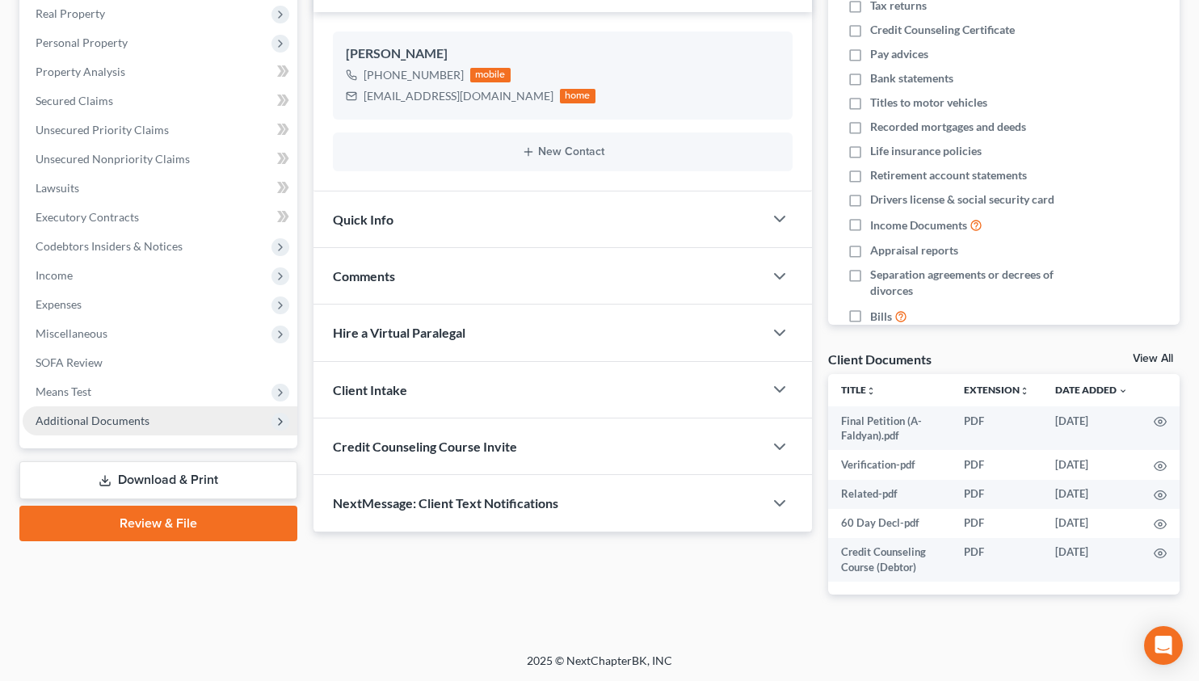
click at [137, 419] on span "Additional Documents" at bounding box center [93, 421] width 114 height 14
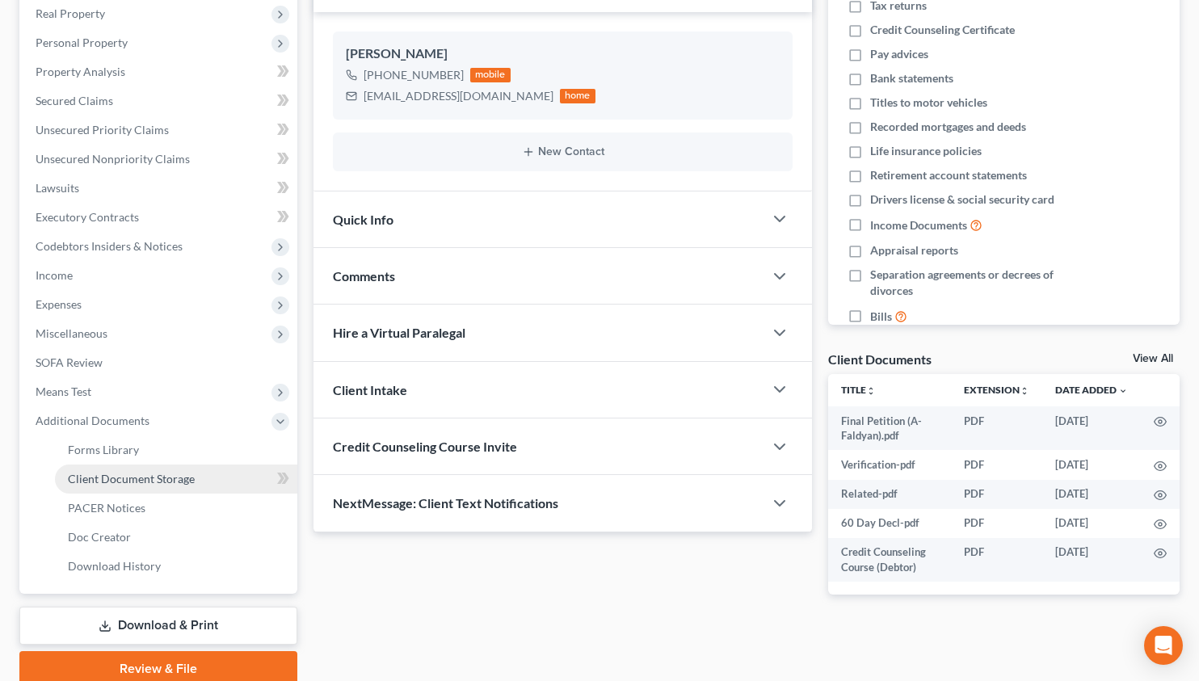
click at [159, 483] on span "Client Document Storage" at bounding box center [131, 479] width 127 height 14
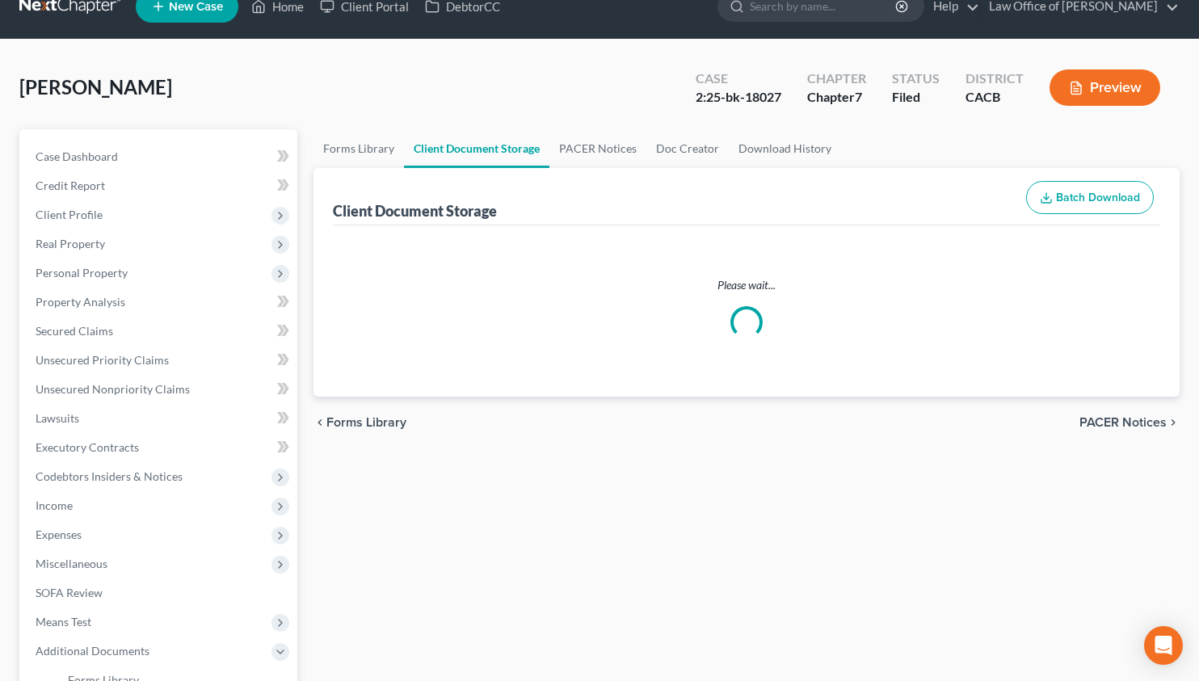
select select "30"
select select "65"
select select "72"
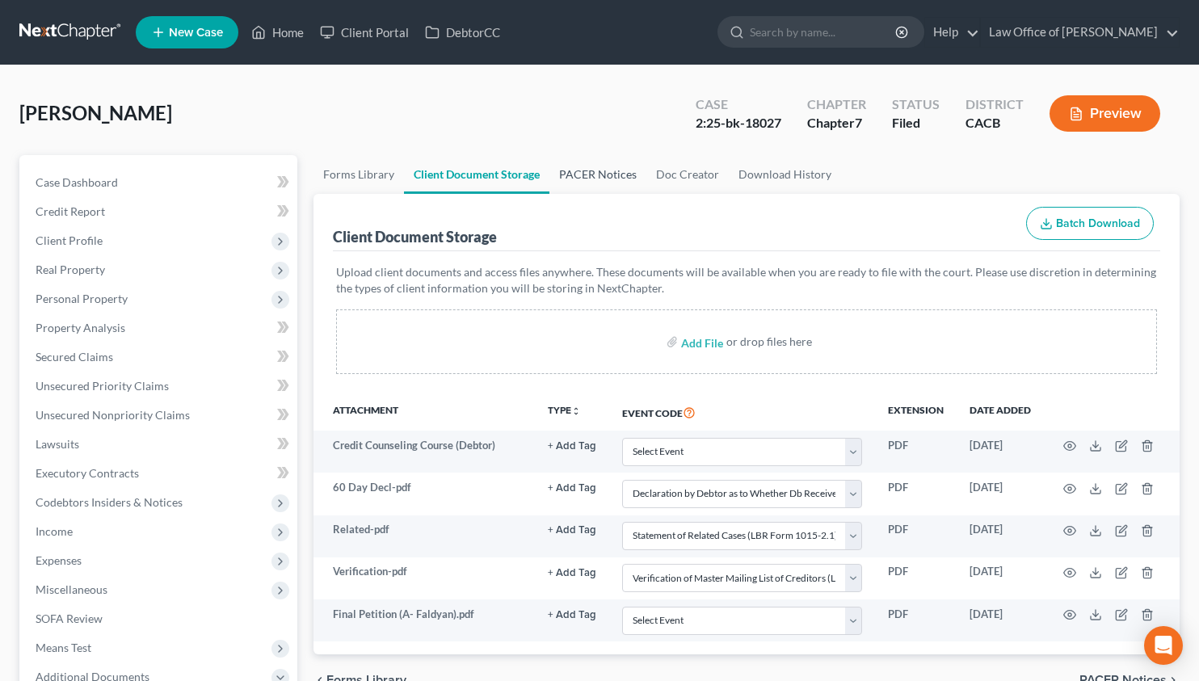
click at [597, 171] on link "PACER Notices" at bounding box center [598, 174] width 97 height 39
